Goal: Register for event/course

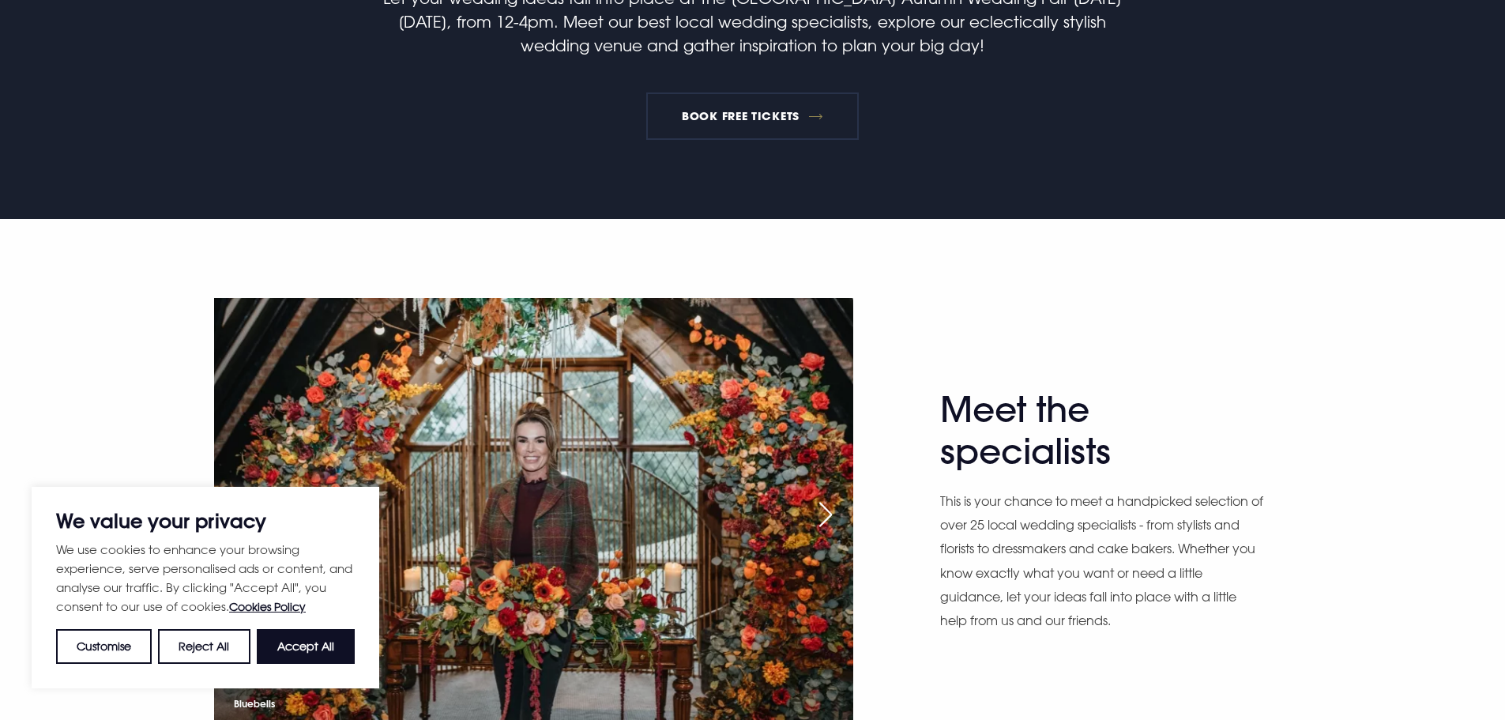
scroll to position [948, 0]
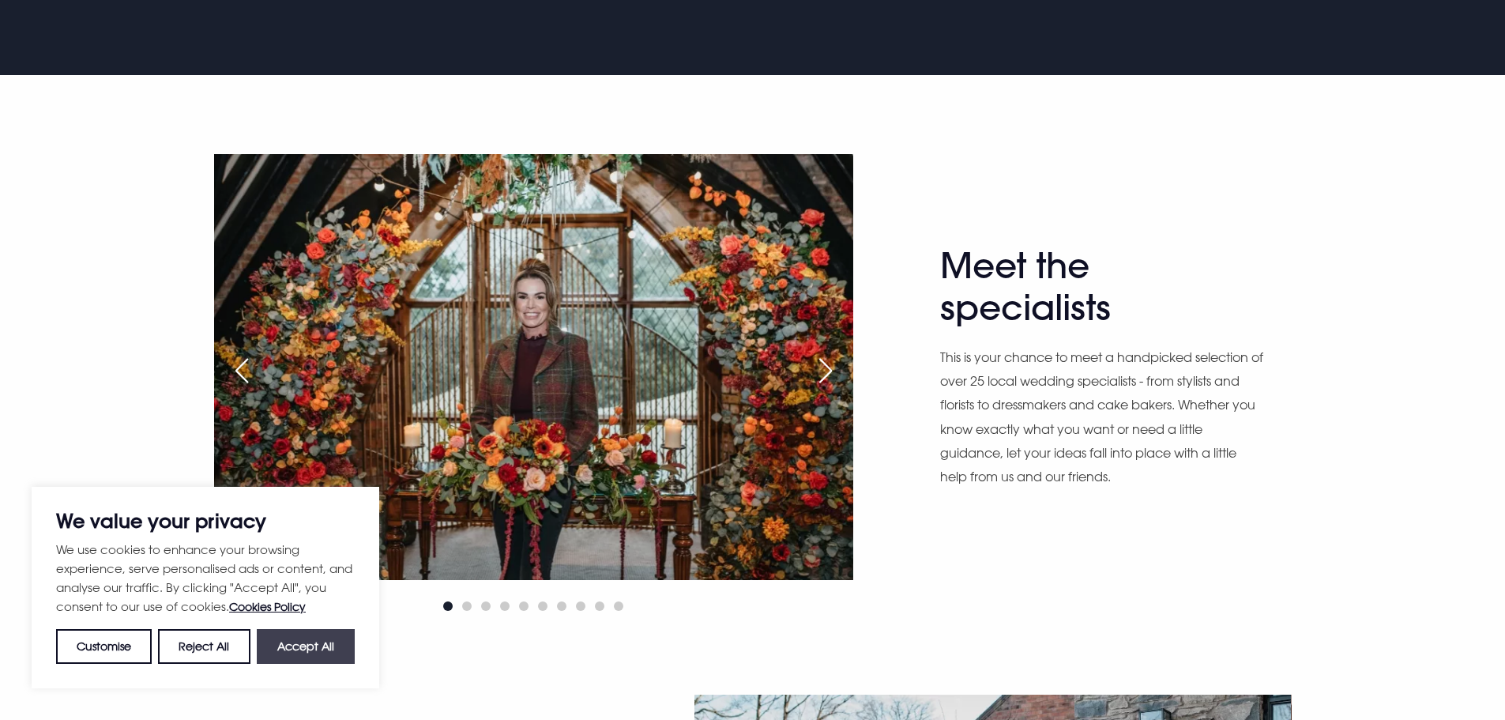
click at [320, 656] on button "Accept All" at bounding box center [306, 646] width 98 height 35
checkbox input "true"
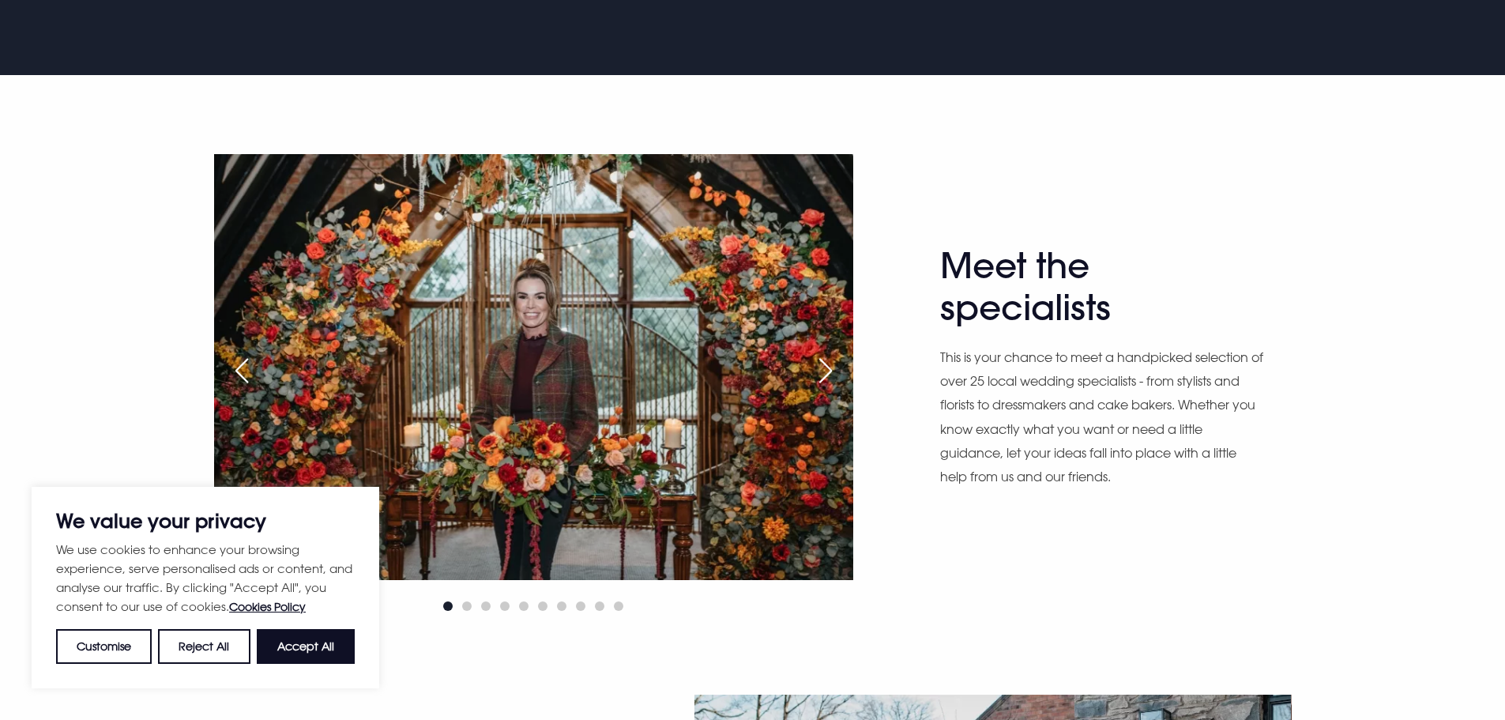
checkbox input "true"
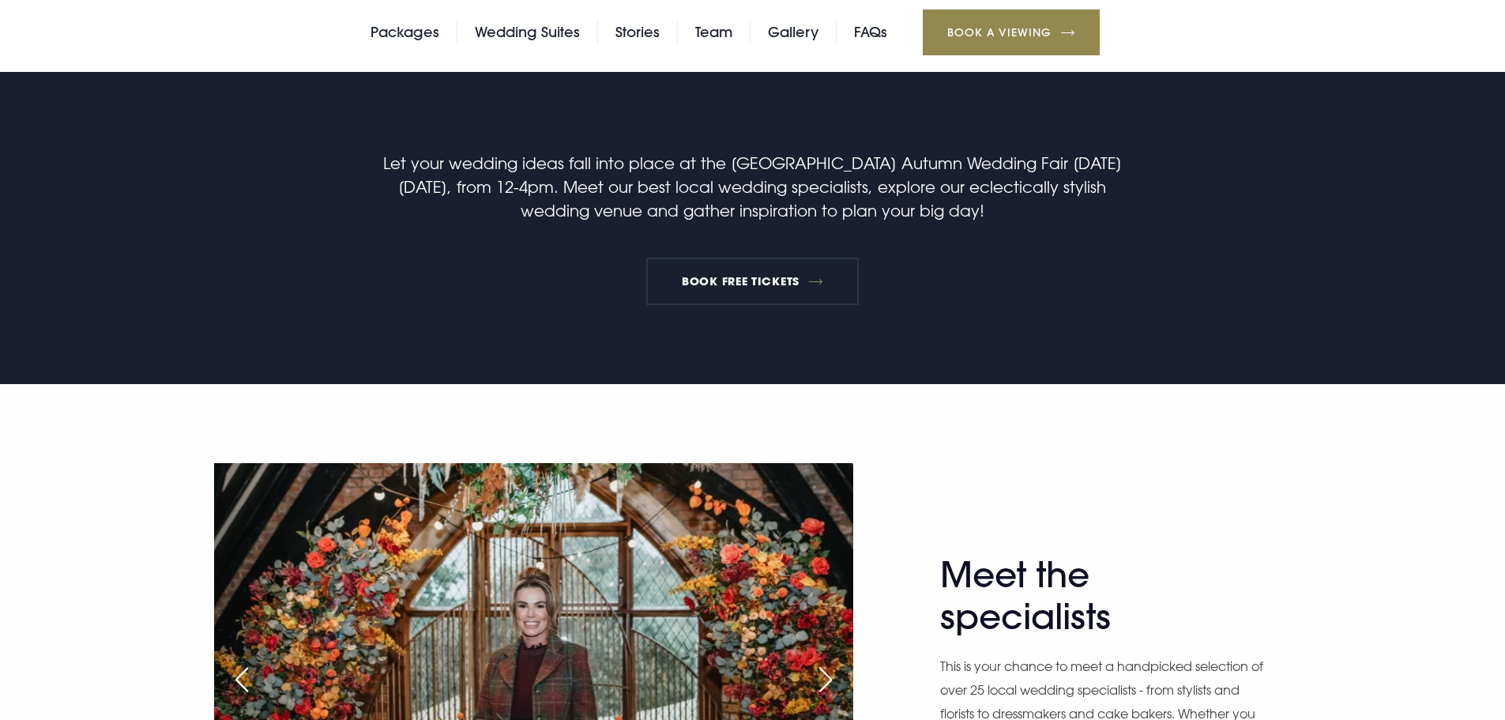
scroll to position [869, 0]
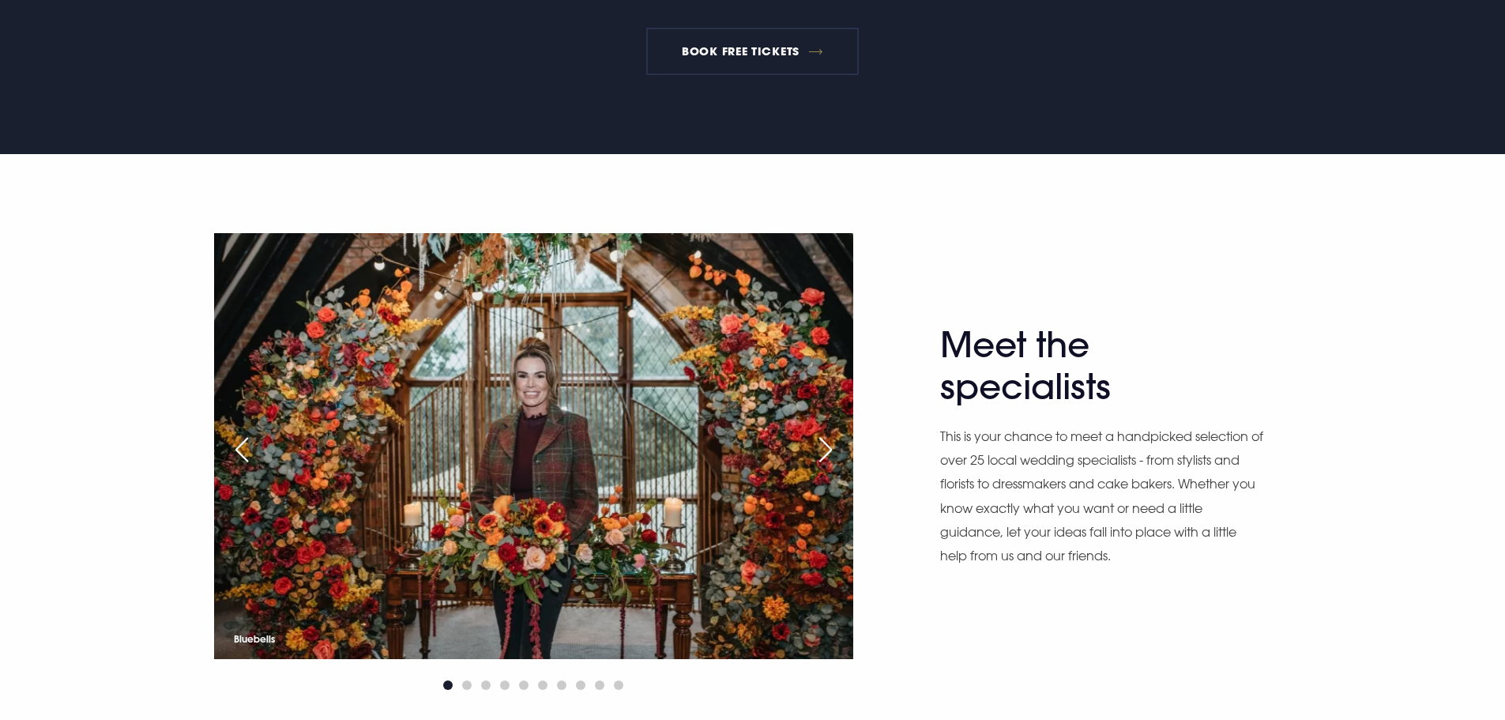
click at [824, 449] on div "Next slide" at bounding box center [825, 449] width 39 height 35
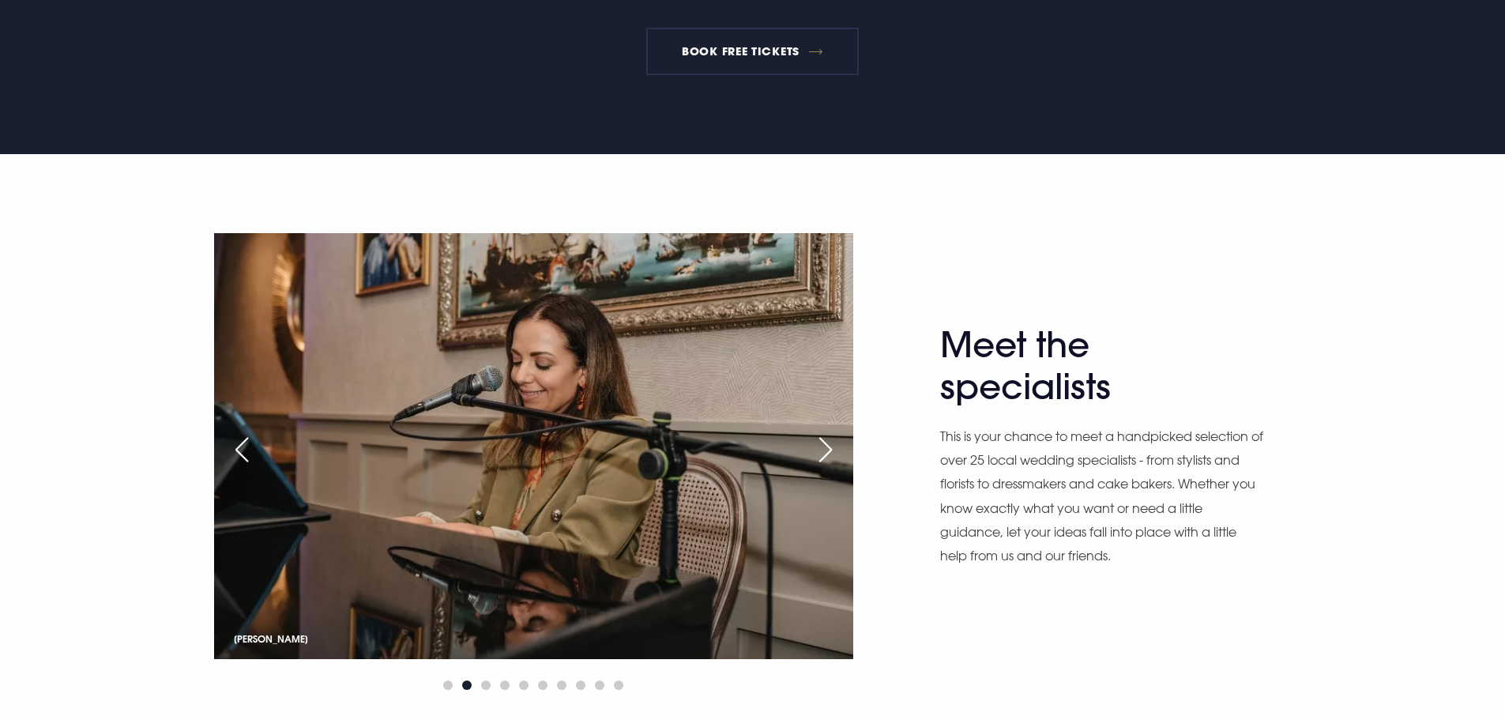
click at [824, 449] on div "Next slide" at bounding box center [825, 449] width 39 height 35
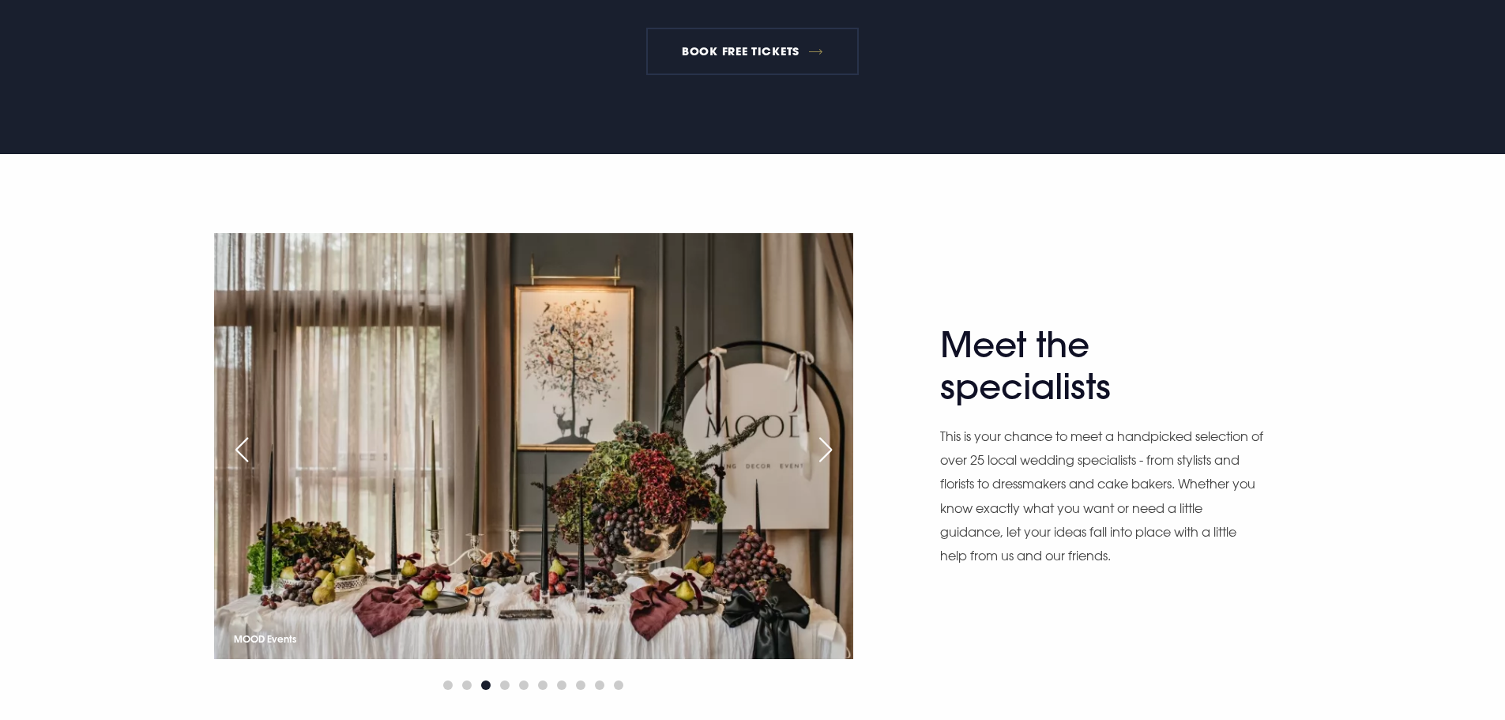
click at [824, 449] on div "Next slide" at bounding box center [825, 449] width 39 height 35
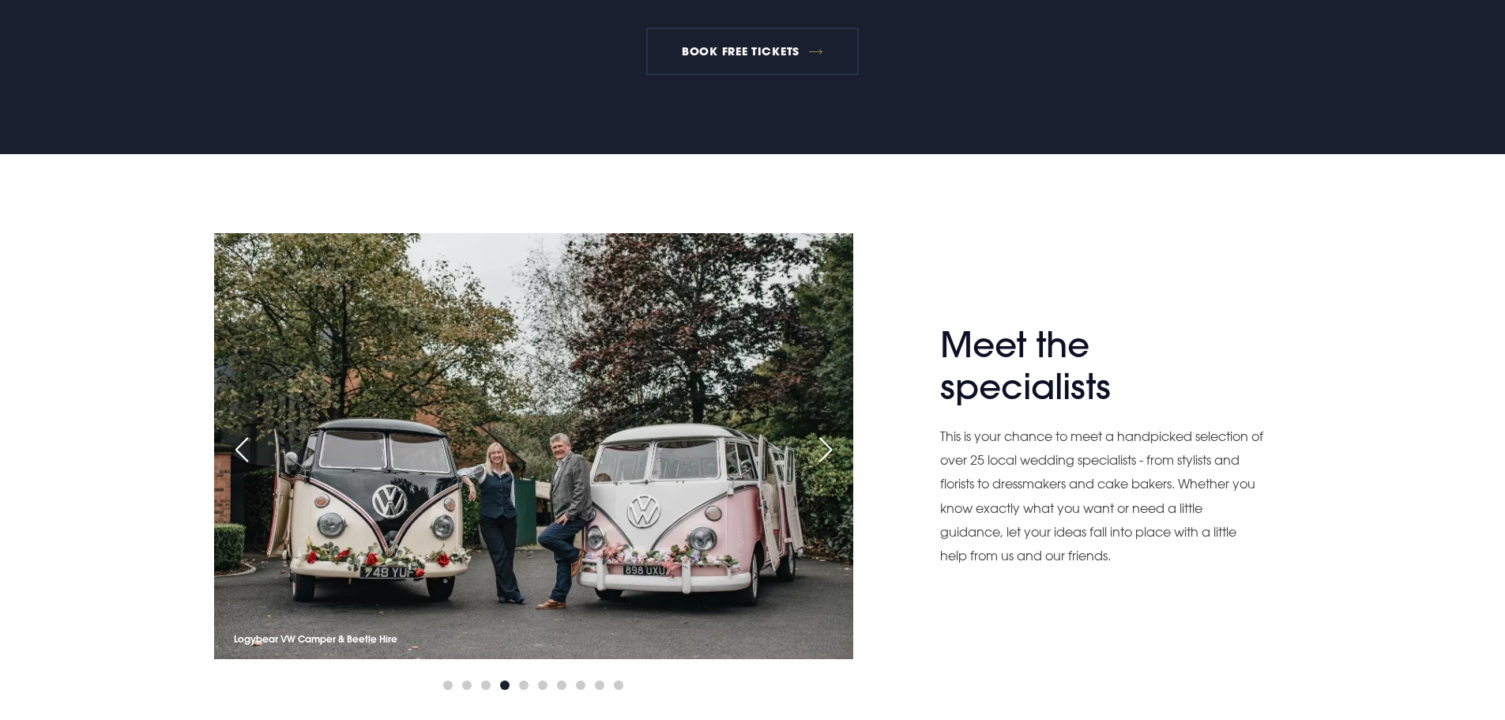
click at [824, 449] on div "Next slide" at bounding box center [825, 449] width 39 height 35
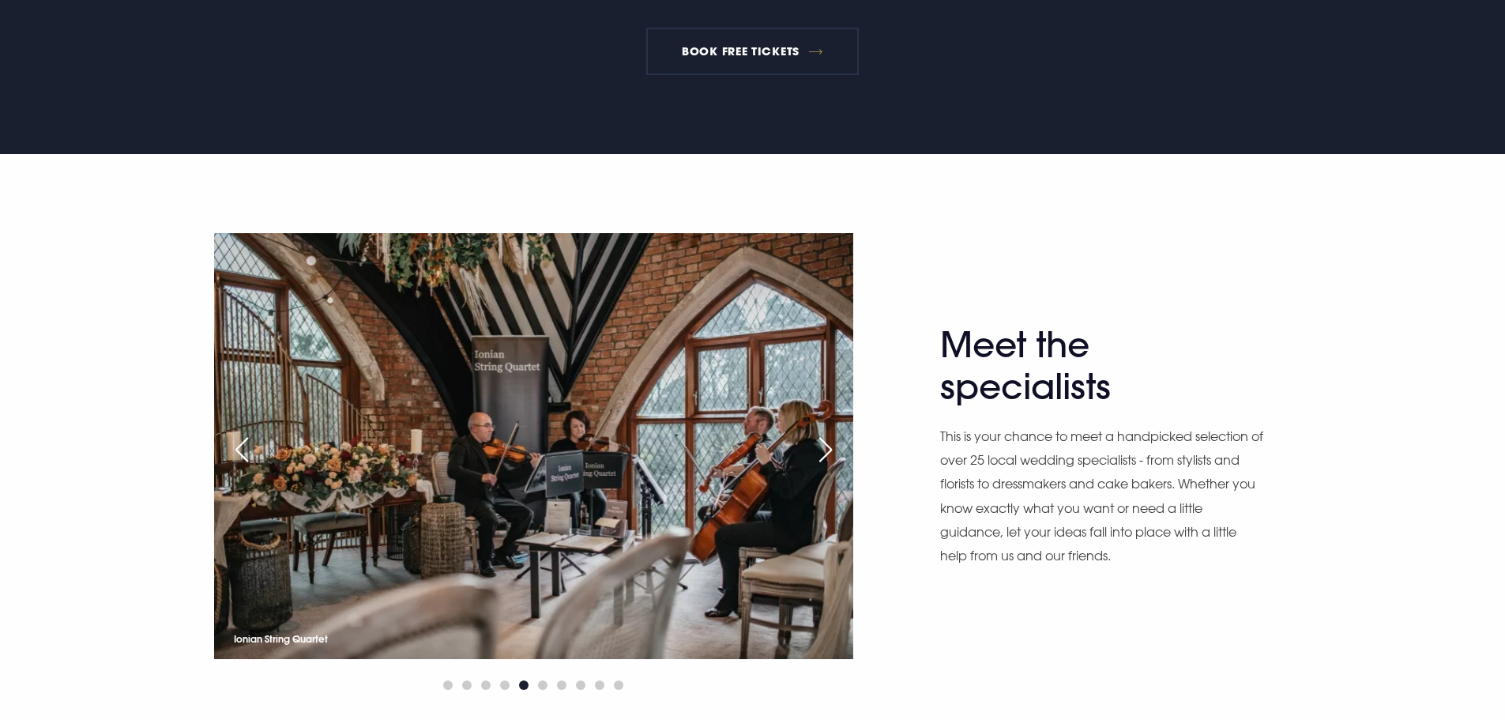
click at [824, 449] on div "Next slide" at bounding box center [825, 449] width 39 height 35
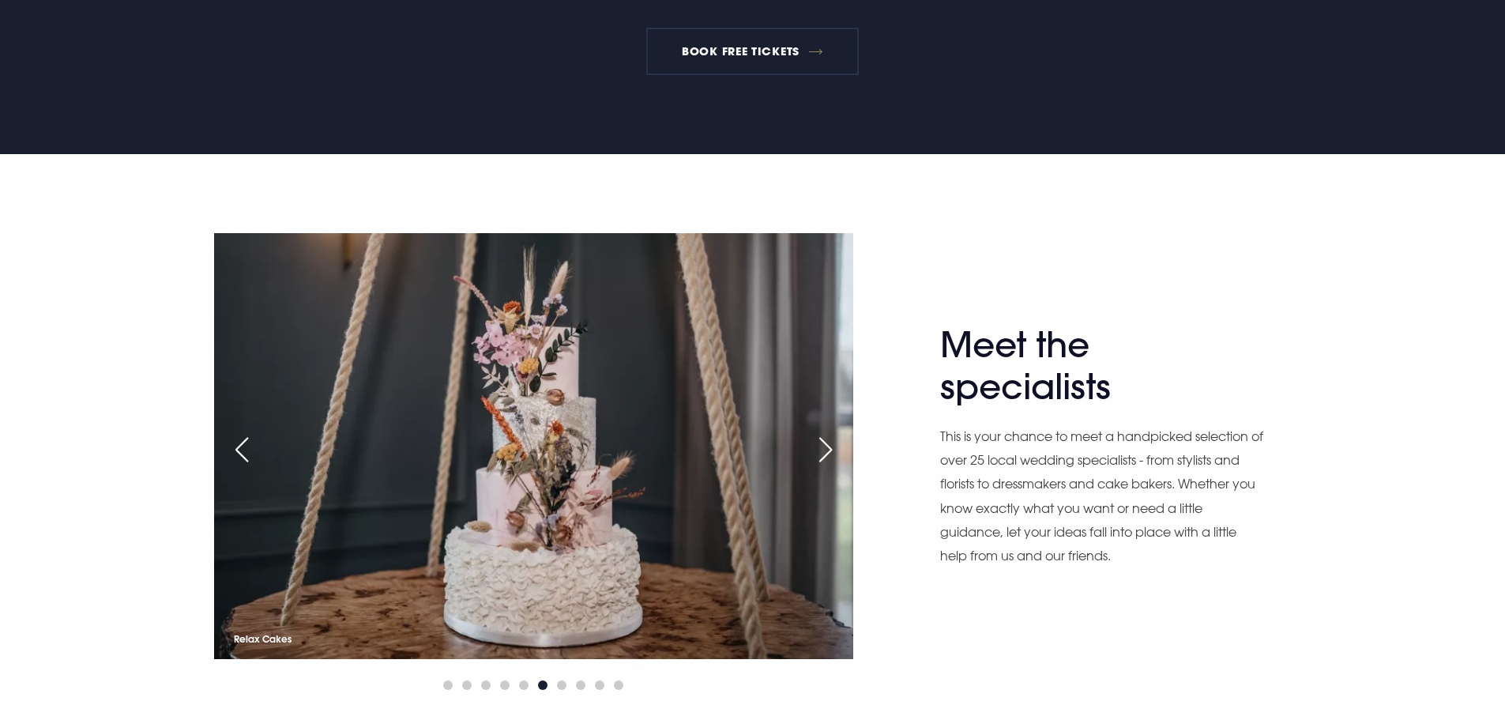
click at [824, 449] on div "Next slide" at bounding box center [825, 449] width 39 height 35
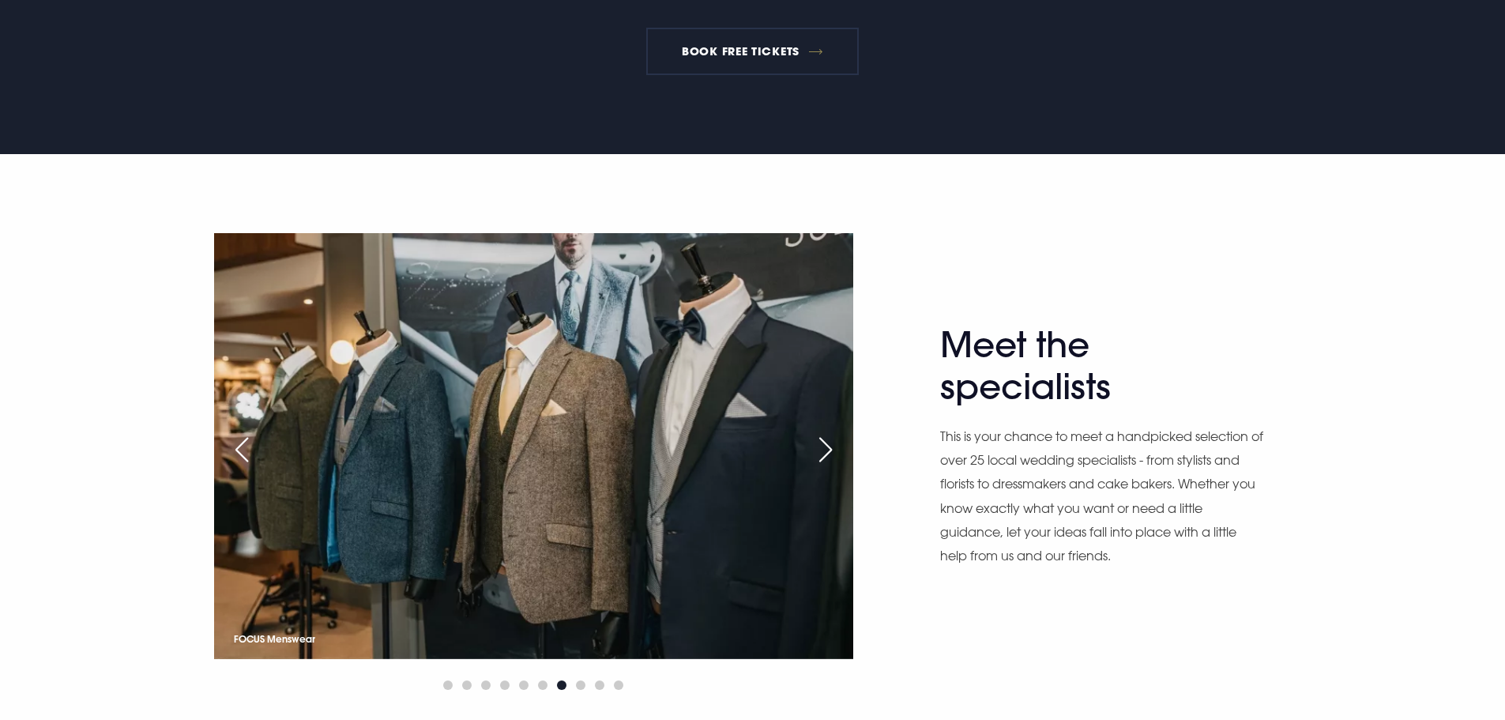
click at [824, 449] on div "Next slide" at bounding box center [825, 449] width 39 height 35
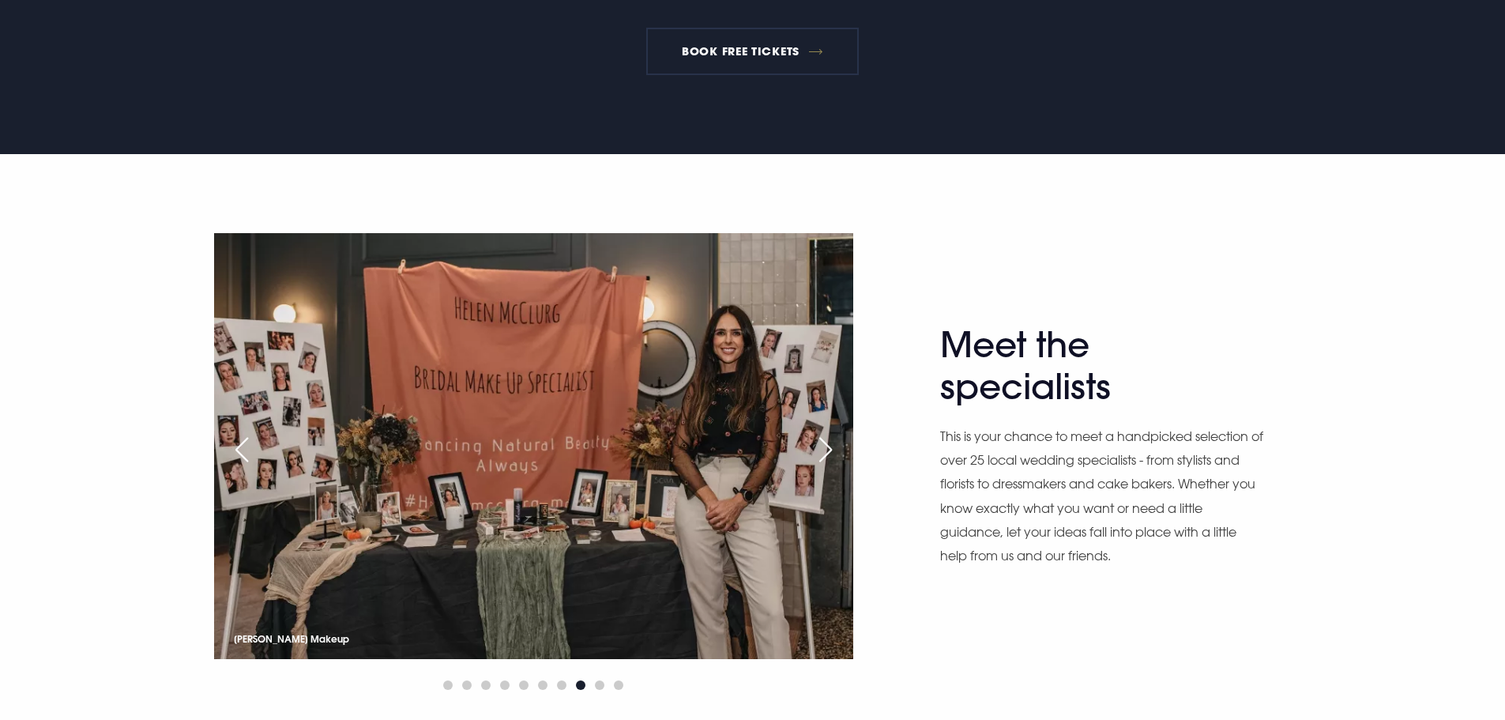
click at [824, 449] on div "Next slide" at bounding box center [825, 449] width 39 height 35
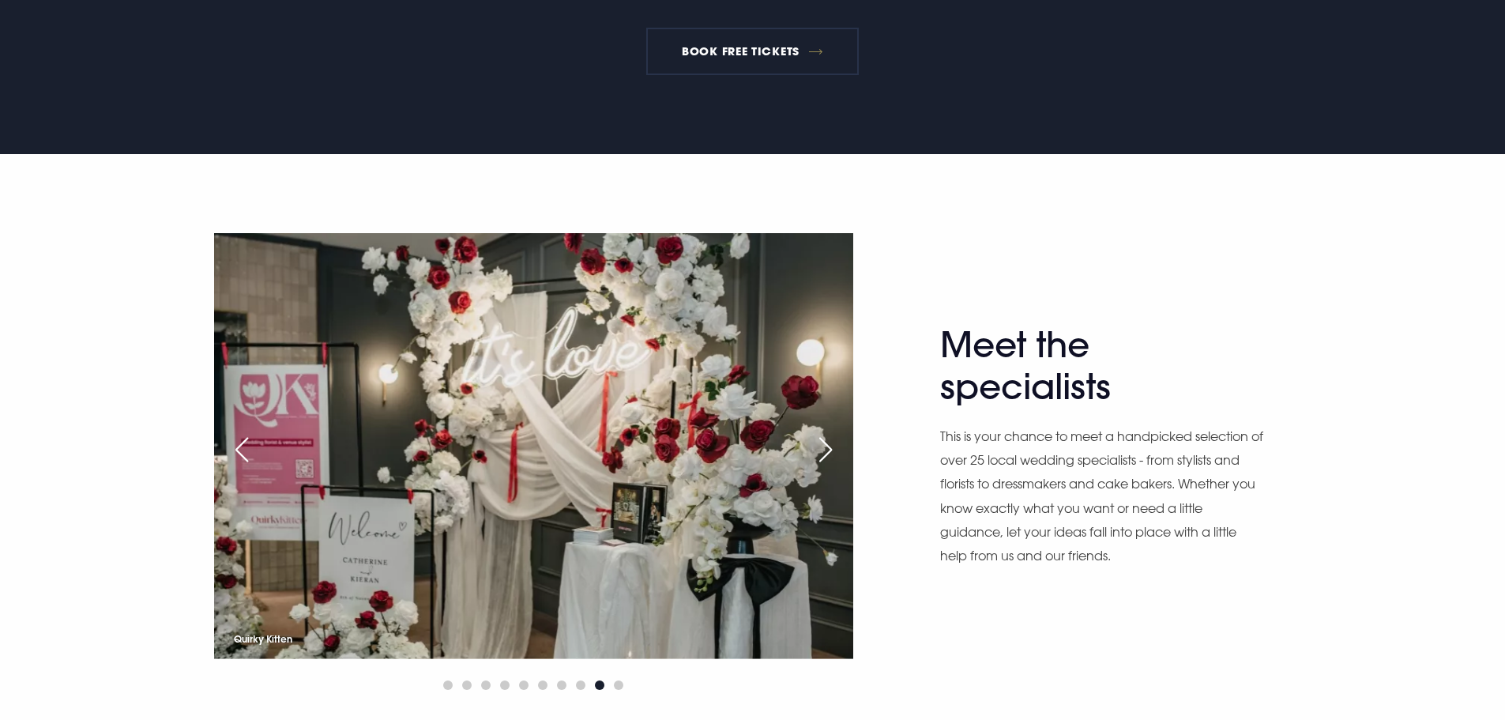
click at [824, 449] on div "Next slide" at bounding box center [825, 449] width 39 height 35
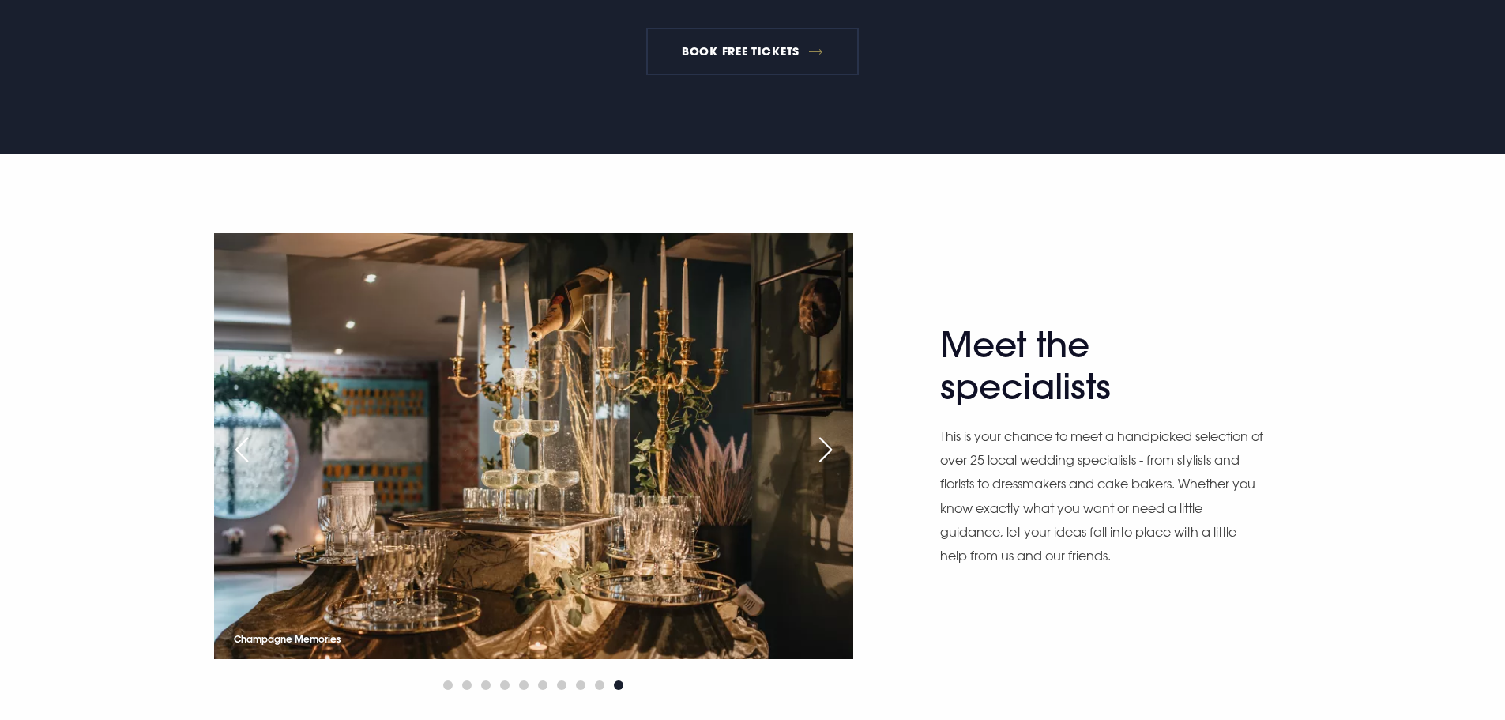
click at [824, 449] on div "Next slide" at bounding box center [825, 449] width 39 height 35
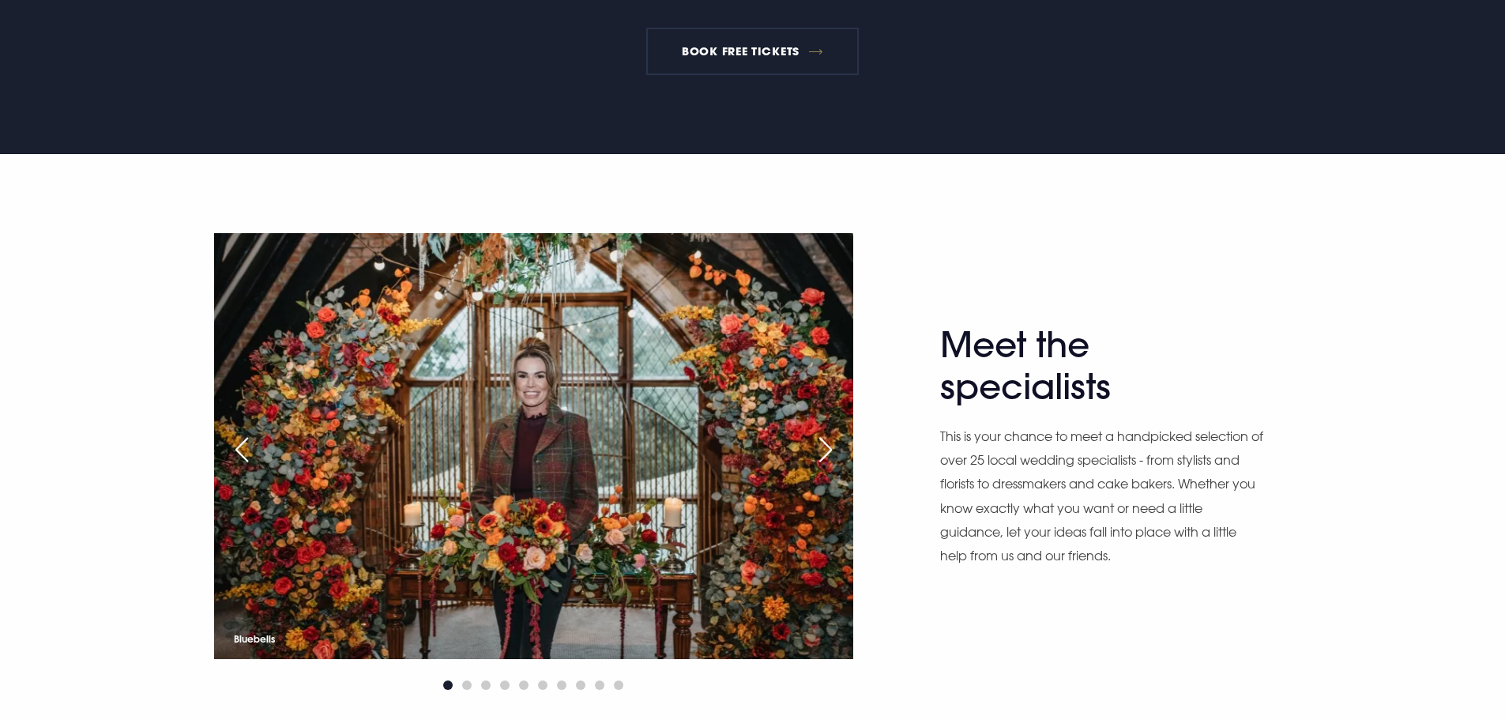
click at [824, 449] on div "Next slide" at bounding box center [825, 449] width 39 height 35
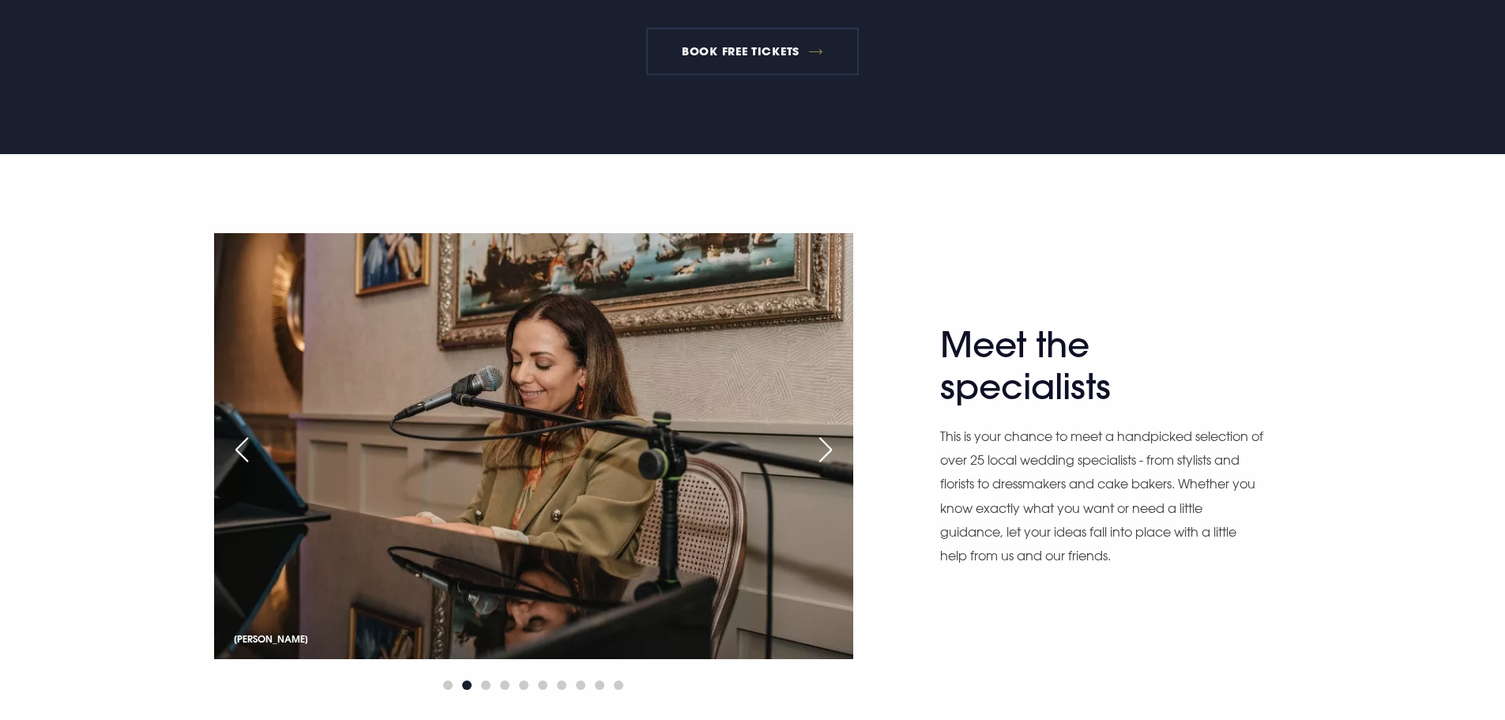
scroll to position [553, 0]
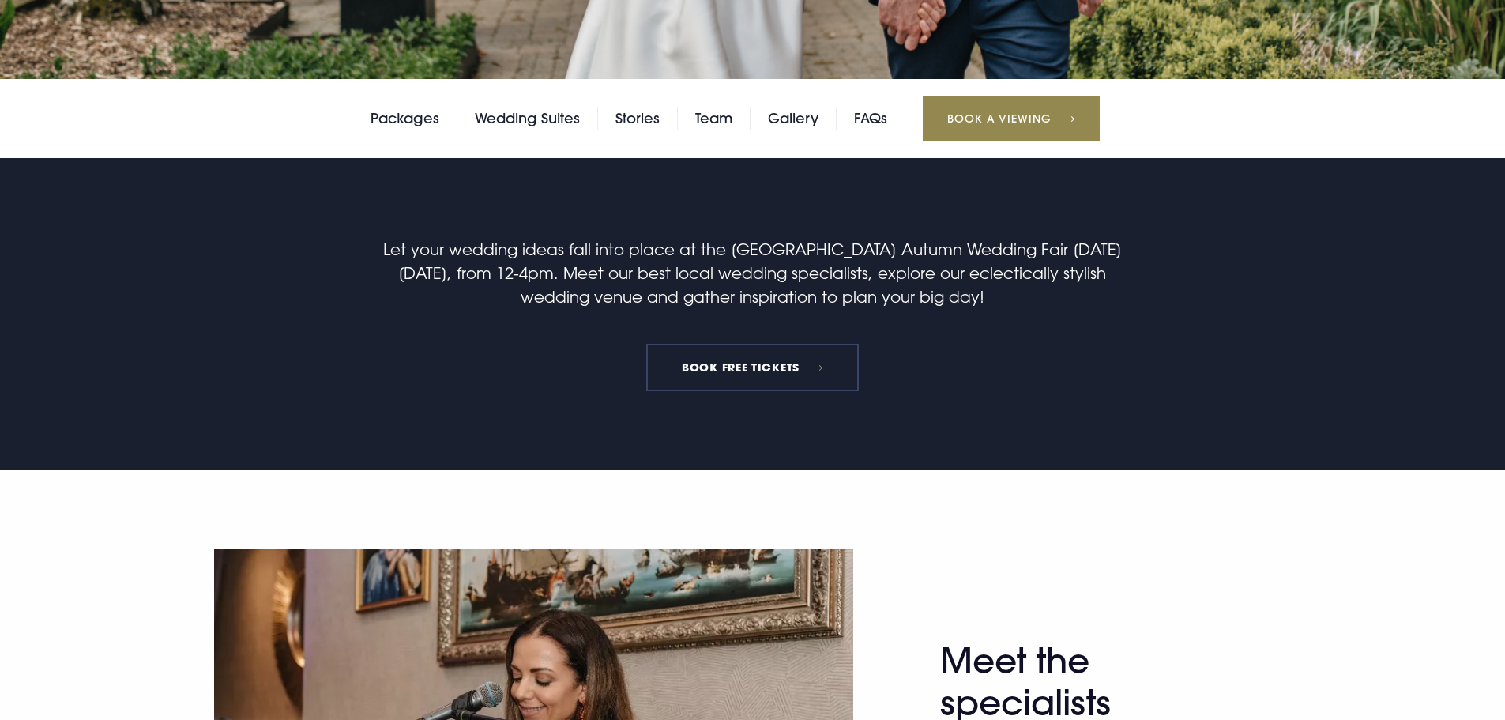
click at [771, 369] on link "BOOK FREE TICKETS" at bounding box center [752, 367] width 213 height 47
click at [786, 121] on link "Gallery" at bounding box center [793, 119] width 51 height 24
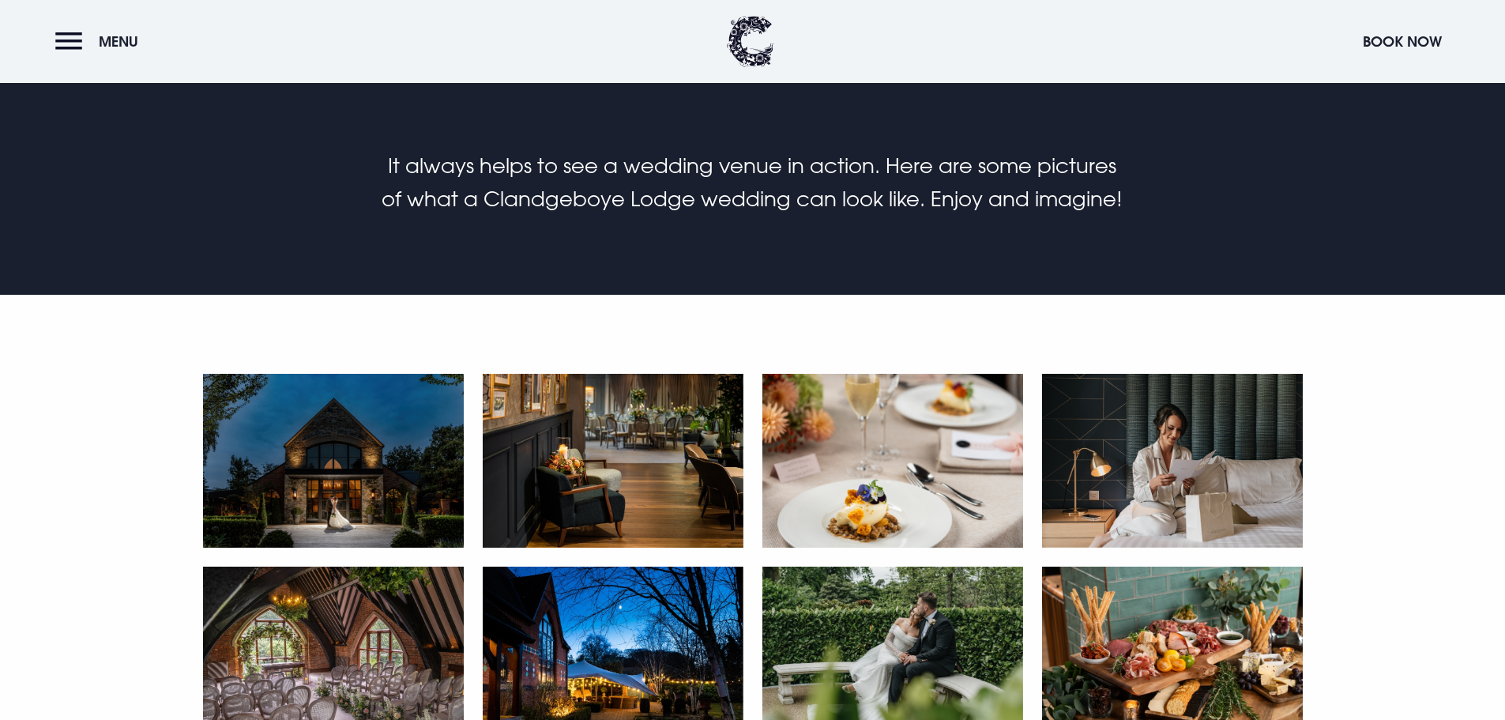
scroll to position [711, 0]
